Goal: Find specific page/section: Find specific page/section

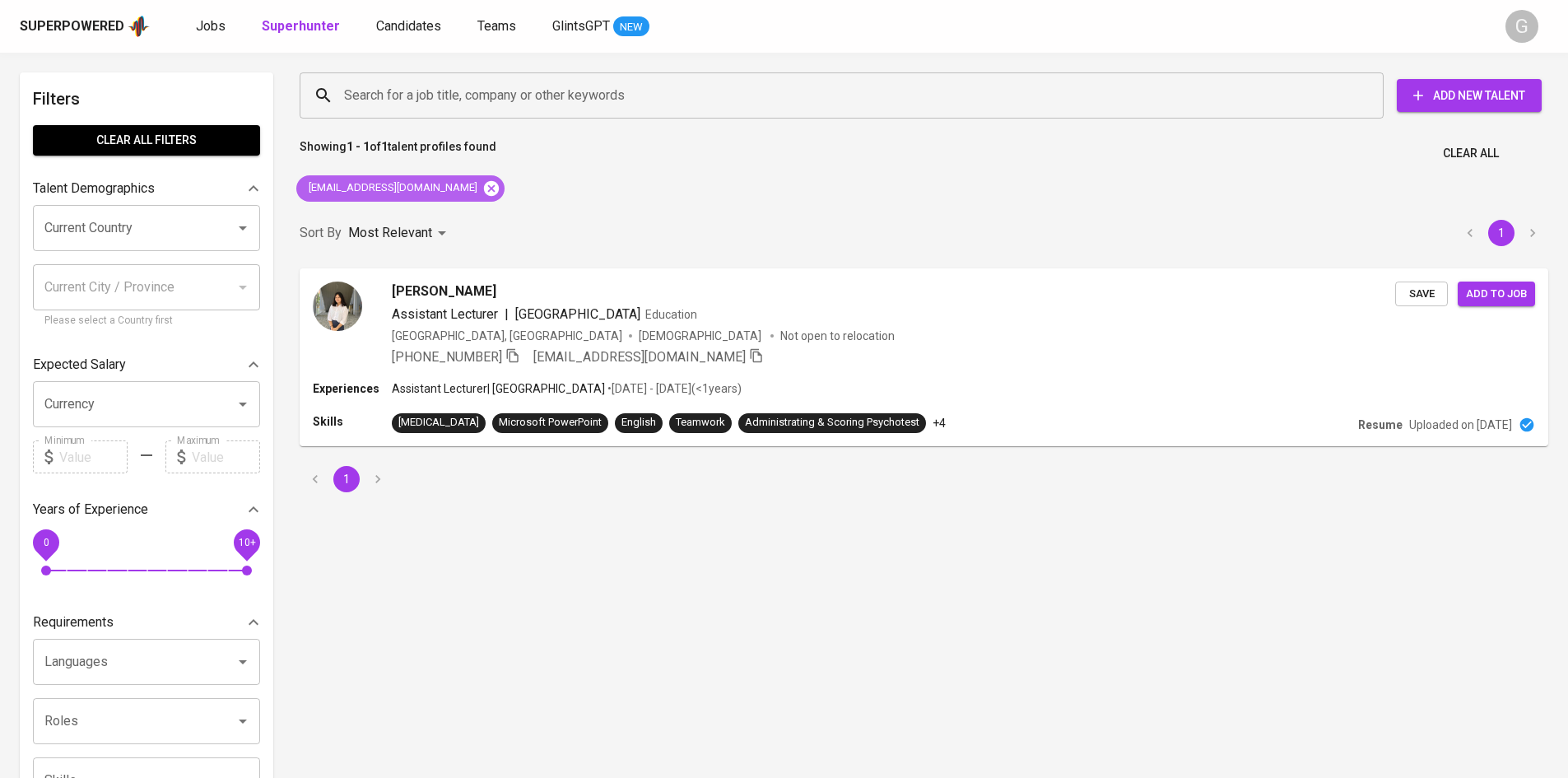
drag, startPoint x: 458, startPoint y: 195, endPoint x: 451, endPoint y: 188, distance: 9.9
click at [457, 193] on div "[EMAIL_ADDRESS][DOMAIN_NAME]" at bounding box center [400, 188] width 208 height 27
click at [484, 184] on icon at bounding box center [492, 187] width 15 height 15
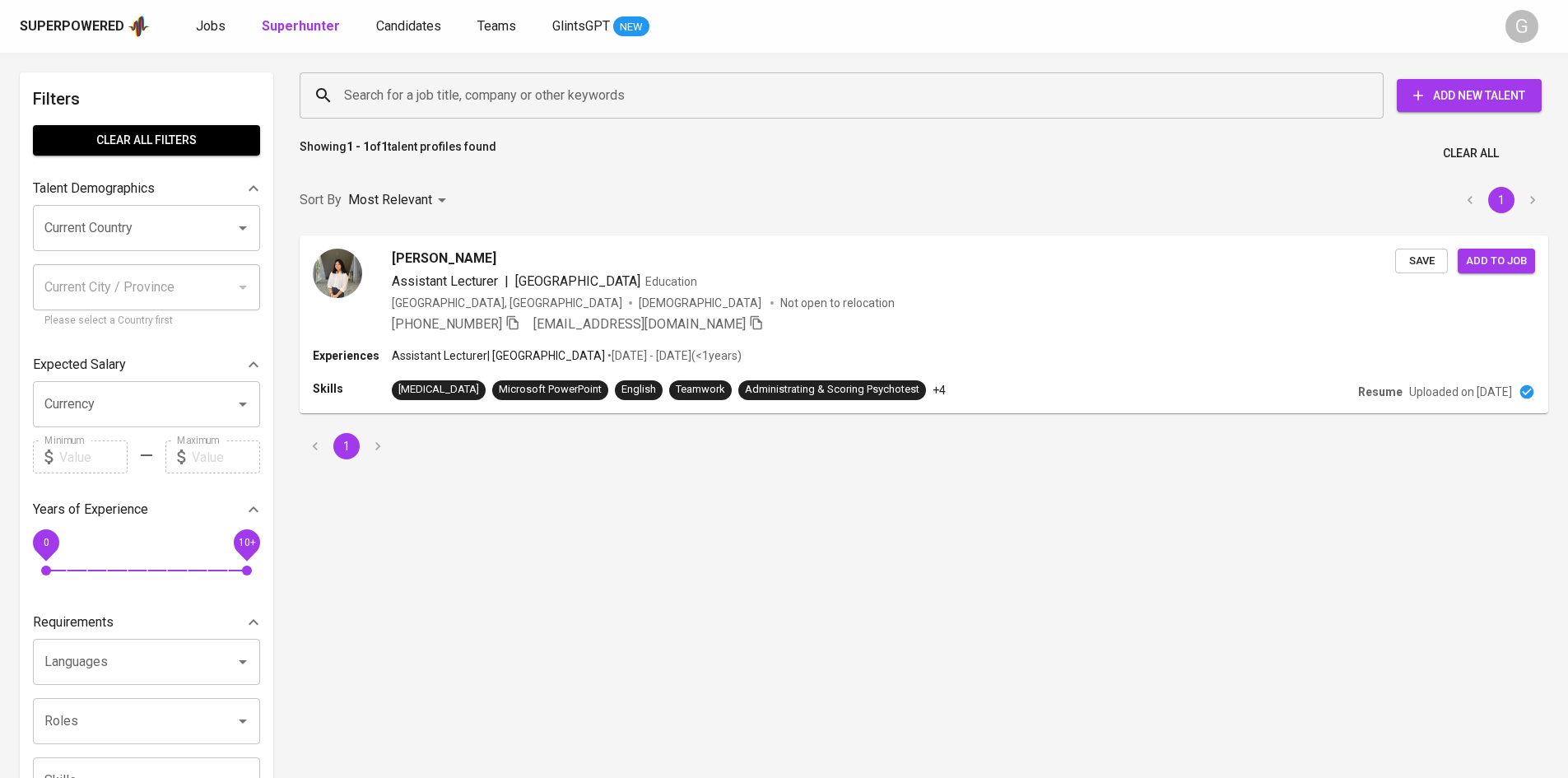
click at [421, 91] on input "Search for a job title, company or other keywords" at bounding box center [846, 95] width 1012 height 31
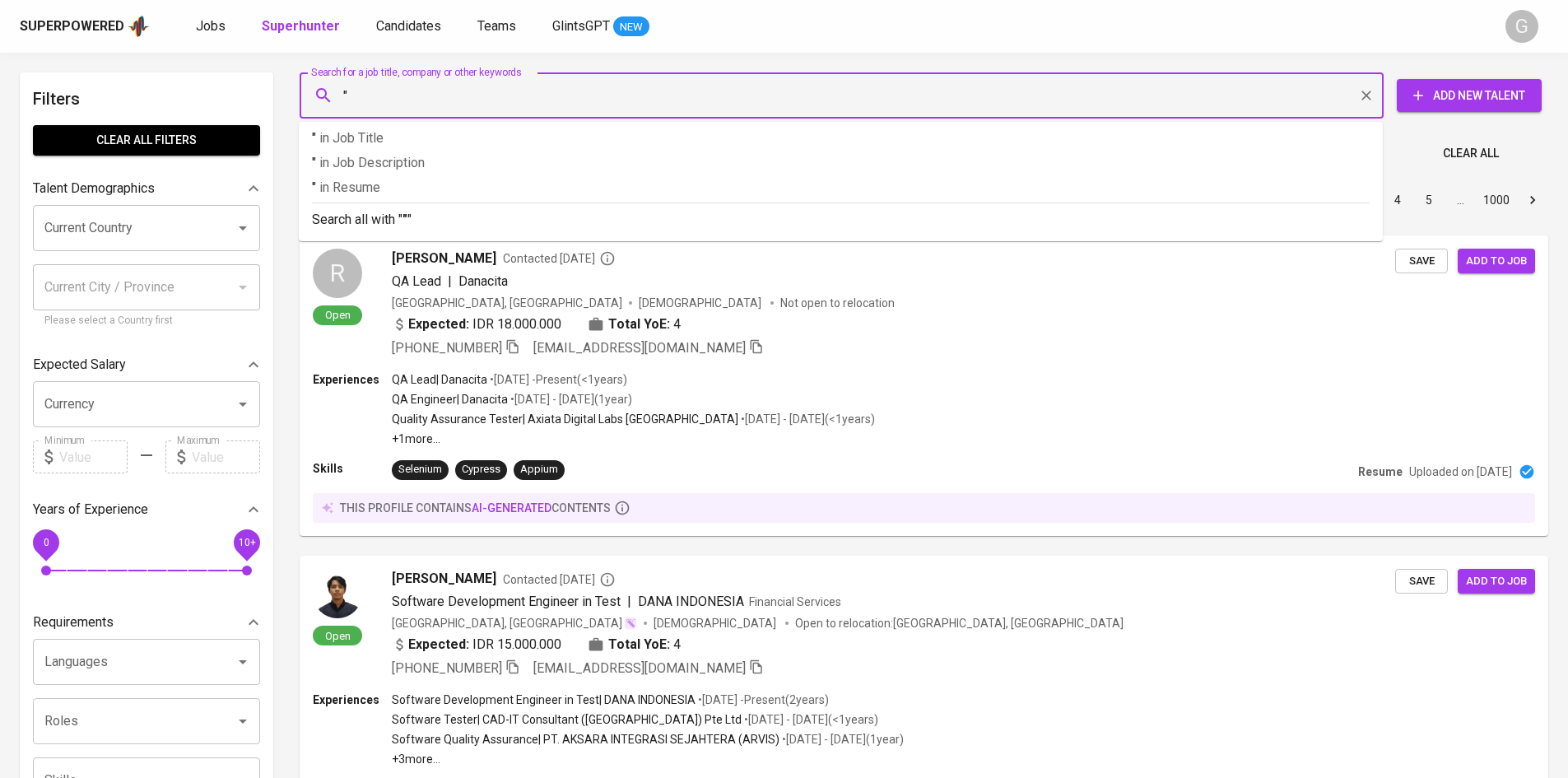
paste input "Dopdon Kurniawan Sinaga"
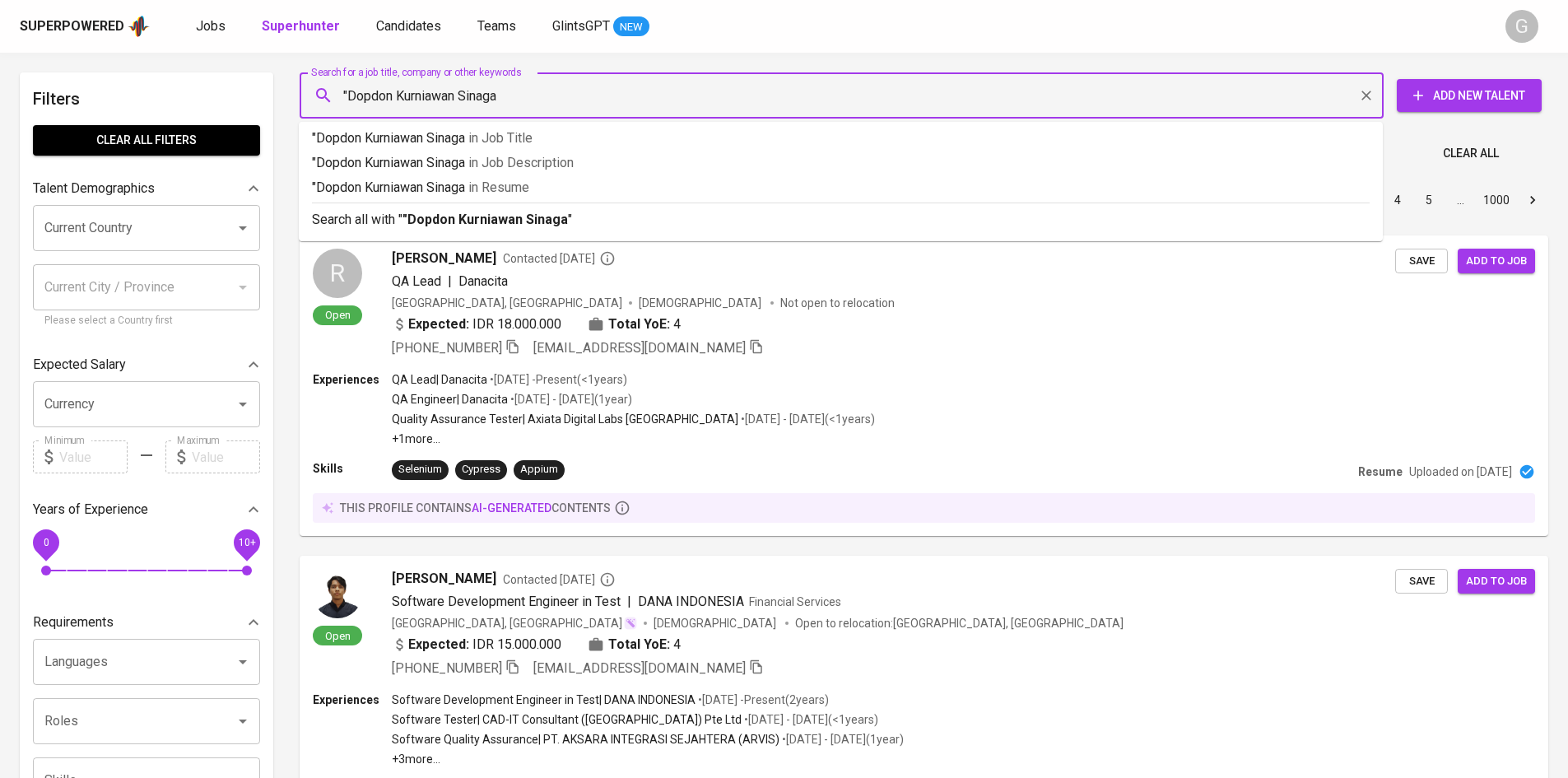
type input ""Dopdon Kurniawan Sinaga""
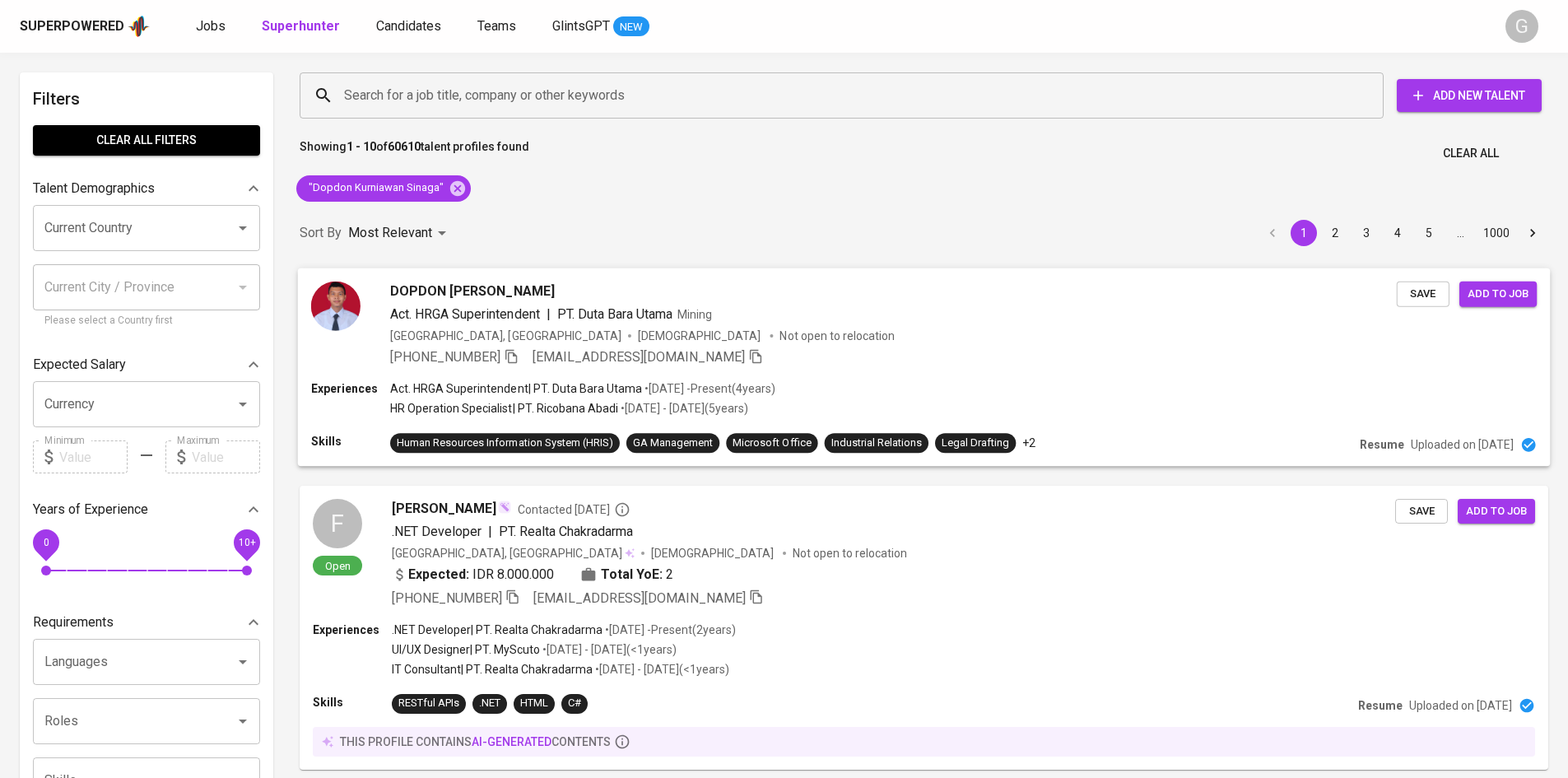
click at [524, 346] on div "DOPDON KURNIAWAN SINAGA Act. HRGA Superintendent | PT. Duta Bara Utama Mining […" at bounding box center [893, 323] width 1006 height 85
click at [515, 358] on icon "button" at bounding box center [511, 356] width 15 height 15
